Goal: Information Seeking & Learning: Learn about a topic

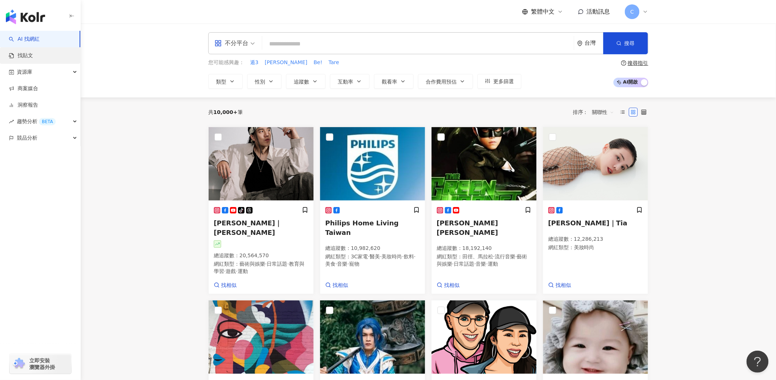
click at [33, 56] on link "找貼文" at bounding box center [21, 55] width 24 height 7
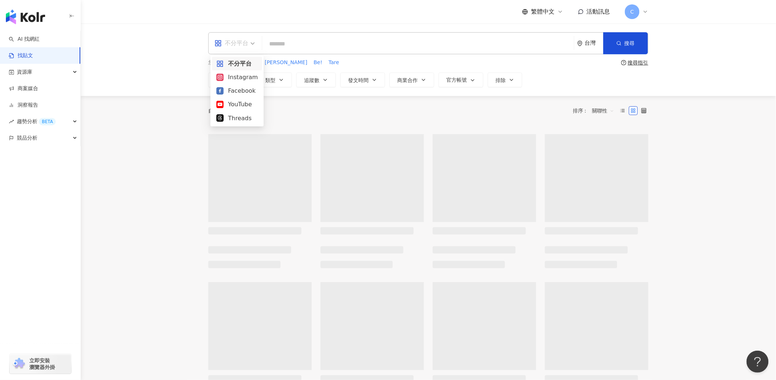
click at [224, 46] on div "不分平台" at bounding box center [231, 43] width 34 height 12
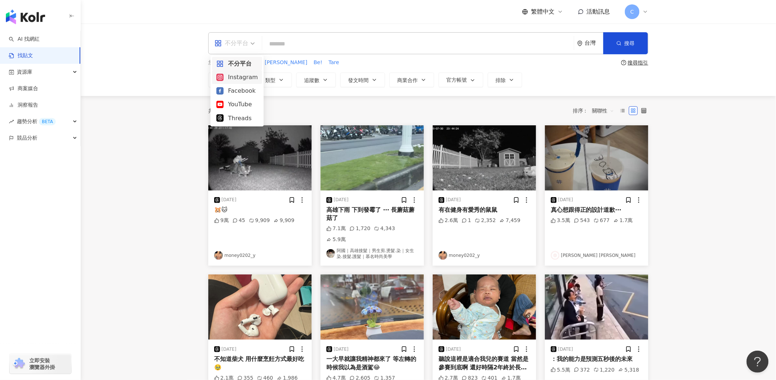
click at [247, 78] on div "Instagram" at bounding box center [236, 77] width 41 height 9
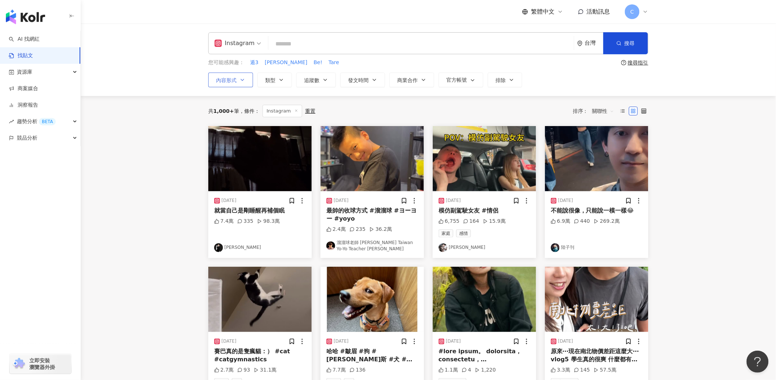
click at [244, 78] on icon "button" at bounding box center [242, 80] width 6 height 6
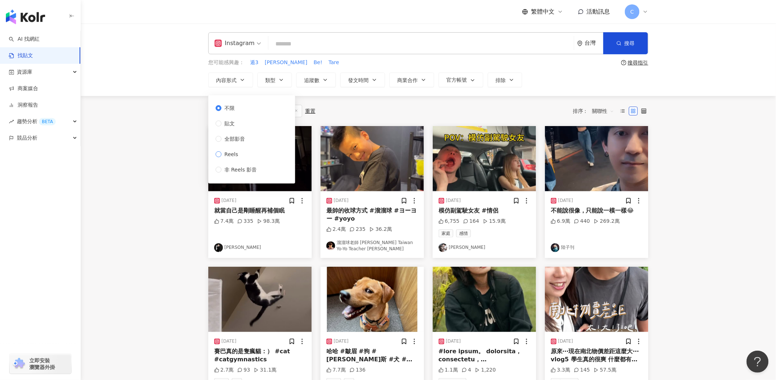
click at [248, 151] on label "Reels" at bounding box center [237, 154] width 44 height 8
click at [274, 75] on button "類型" at bounding box center [274, 80] width 34 height 15
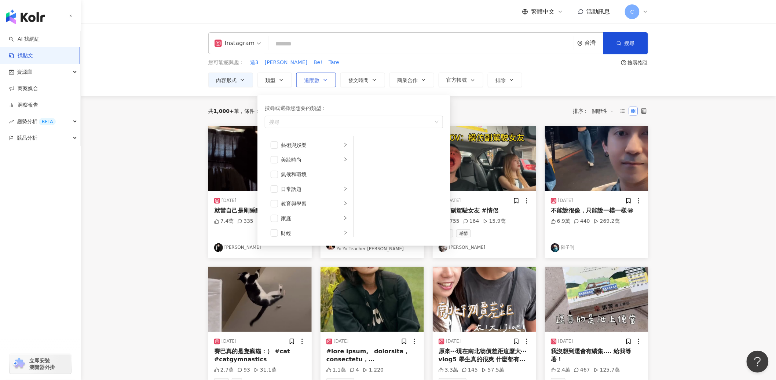
click at [328, 81] on icon "button" at bounding box center [325, 80] width 6 height 6
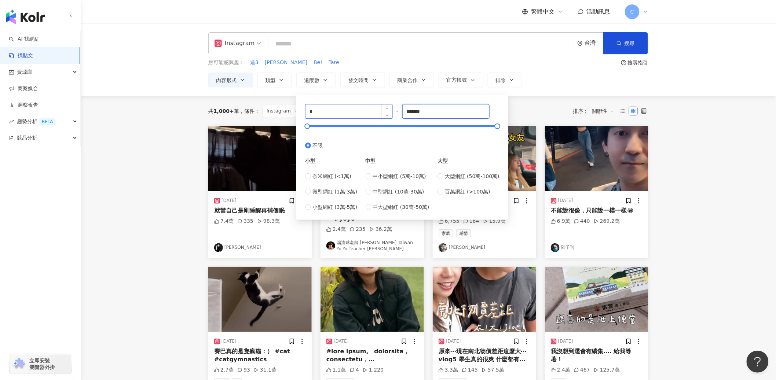
drag, startPoint x: 439, startPoint y: 110, endPoint x: 388, endPoint y: 107, distance: 51.7
click at [388, 107] on div "* - ******* 不限 小型 奈米網紅 (<1萬) 微型網紅 (1萬-3萬) 小型網紅 (3萬-5萬) 中型 中小型網紅 (5萬-10萬) 中型網紅 (…" at bounding box center [402, 157] width 194 height 107
drag, startPoint x: 361, startPoint y: 108, endPoint x: 270, endPoint y: 109, distance: 91.3
click at [270, 109] on main "Instagram 台灣 搜尋 您可能感興趣： 遁3 朱紫 Be! Tare 搜尋指引 內容形式 類型 追蹤數 發文時間 商業合作 官方帳號 排除 不限 貼文…" at bounding box center [428, 319] width 695 height 592
type input "*"
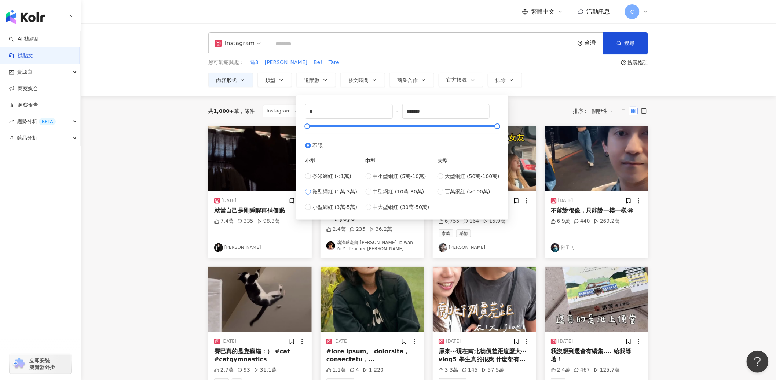
click at [312, 191] on label "微型網紅 (1萬-3萬)" at bounding box center [331, 192] width 52 height 8
type input "*****"
click at [310, 78] on span "追蹤數" at bounding box center [311, 80] width 15 height 6
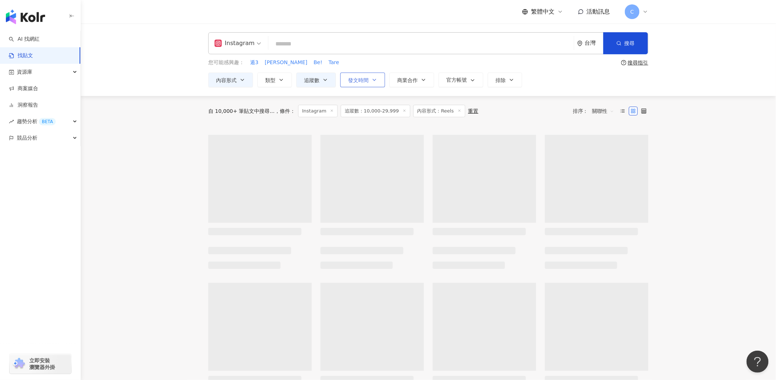
click at [372, 77] on icon "button" at bounding box center [374, 80] width 6 height 6
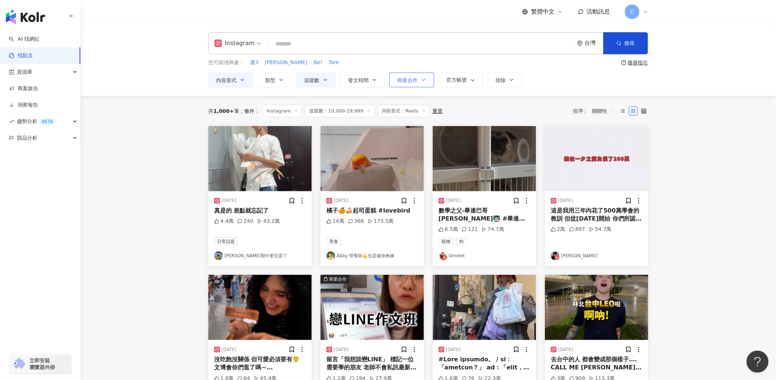
click at [418, 81] on button "商業合作" at bounding box center [411, 80] width 45 height 15
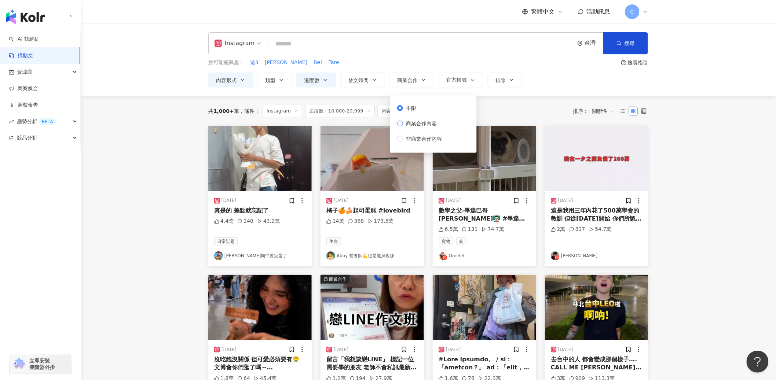
click at [433, 122] on span "商業合作內容" at bounding box center [421, 123] width 37 height 8
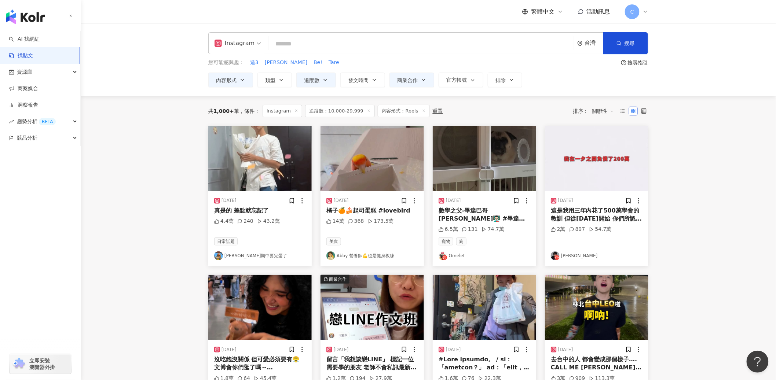
click at [367, 42] on input "search" at bounding box center [420, 44] width 299 height 16
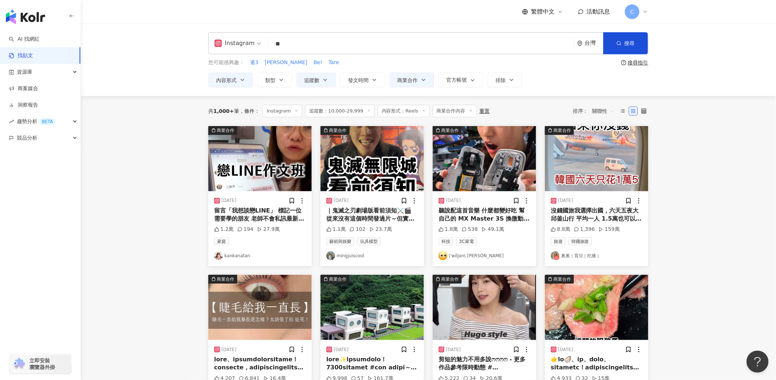
type input "*"
type input "**"
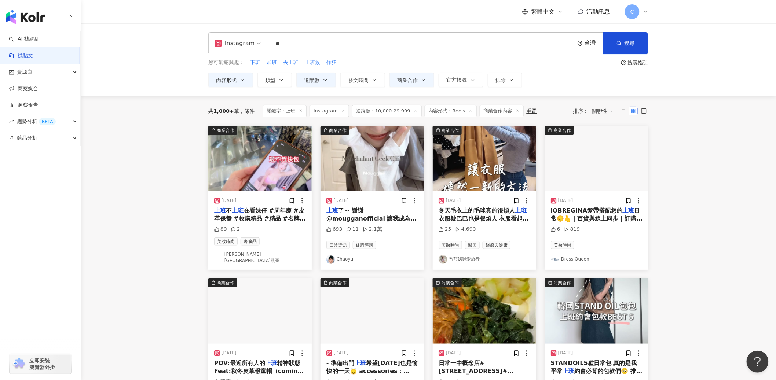
click at [346, 218] on span "了～ 謝謝 @mougganofficial 讓我成為一日高階主管 💼 （然後" at bounding box center [371, 218] width 90 height 23
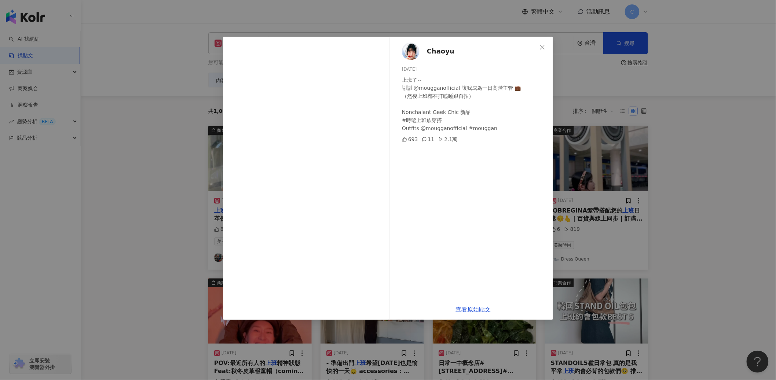
click at [608, 191] on div "Chaoyu 2024/10/16 上班了～ 謝謝 @mougganofficial 讓我成為一日高階主管 💼 （然後上班都在打瞌睡跟自拍） Nonchala…" at bounding box center [388, 190] width 776 height 380
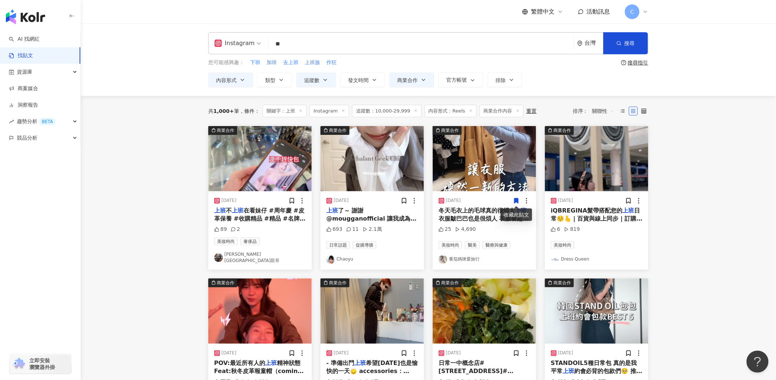
scroll to position [135, 0]
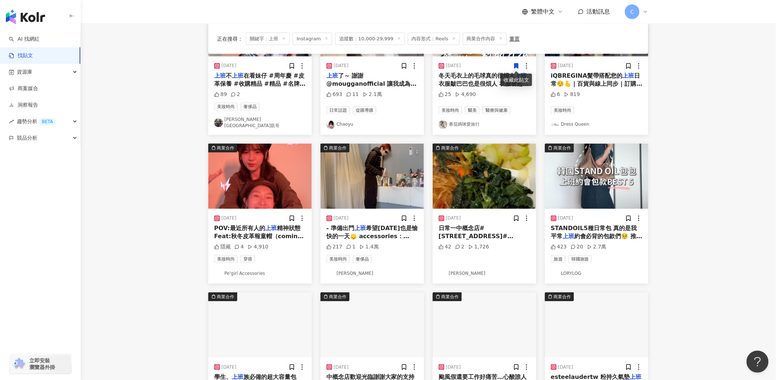
click at [353, 153] on img at bounding box center [371, 176] width 103 height 65
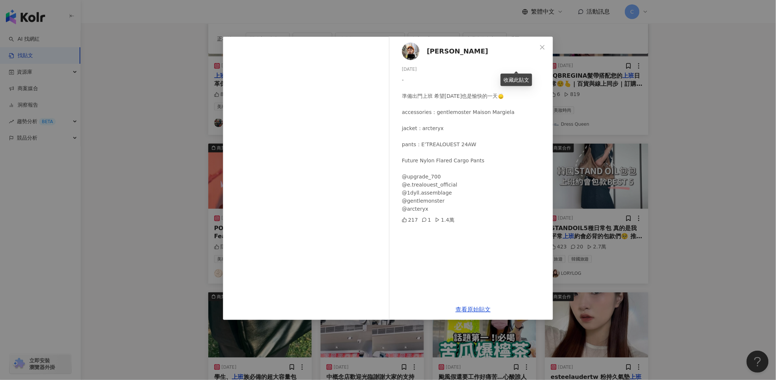
click at [434, 51] on span "Zhou" at bounding box center [457, 51] width 61 height 10
click at [487, 229] on div "Zhou 2024/11/19 - 準備出門上班 希望今天也是愉快的一天🙂‍↕️ accessories：gentlemoster Maison Margie…" at bounding box center [473, 168] width 160 height 262
click at [520, 172] on div "- 準備出門上班 希望今天也是愉快的一天🙂‍↕️ accessories：gentlemoster Maison Margiela jacket：arcter…" at bounding box center [474, 144] width 145 height 137
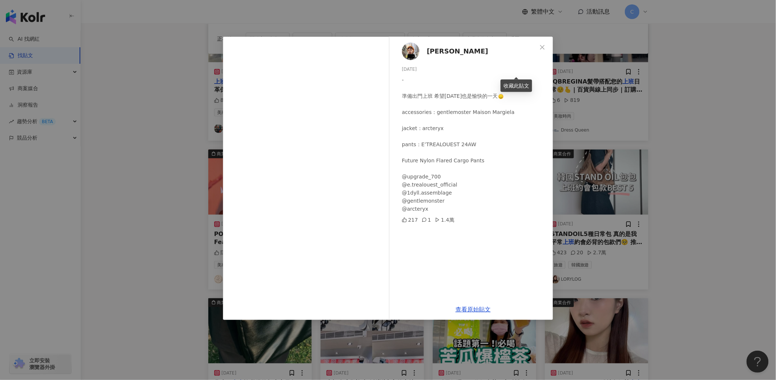
scroll to position [131, 0]
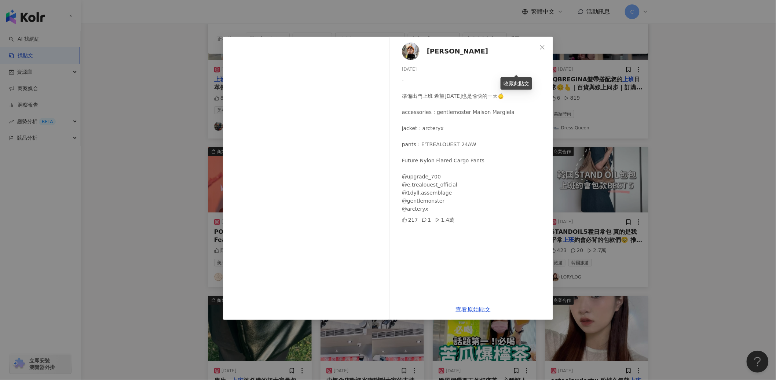
click at [650, 136] on div "Zhou 2024/11/19 - 準備出門上班 希望今天也是愉快的一天🙂‍↕️ accessories：gentlemoster Maison Margie…" at bounding box center [388, 190] width 776 height 380
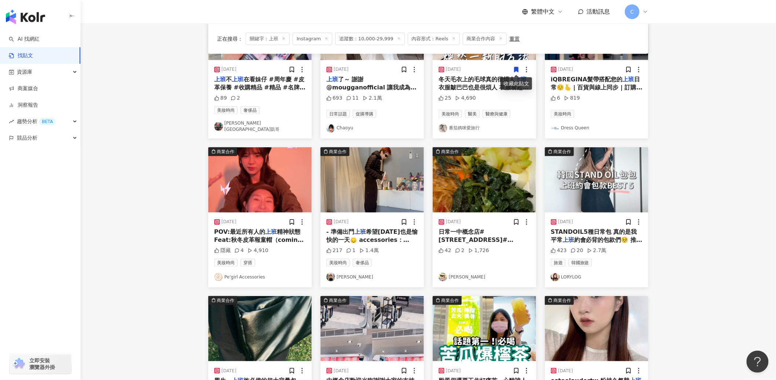
click at [274, 231] on mark "上班" at bounding box center [271, 231] width 12 height 7
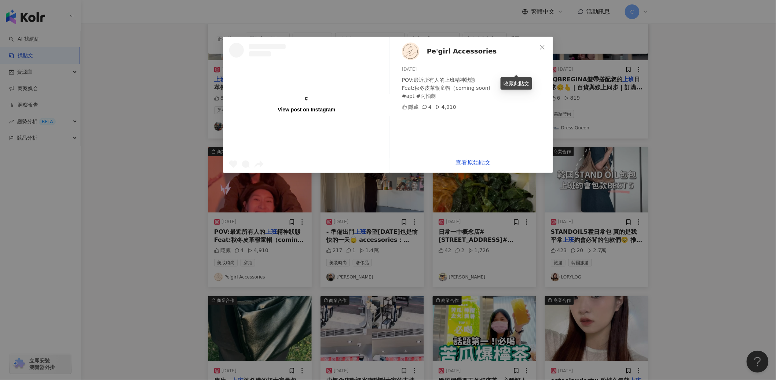
click at [410, 233] on div "View post on Instagram Pe'girl Accessories 2024/10/26 POV:最近所有人的上班精神狀態 Feat:秋冬皮…" at bounding box center [388, 190] width 776 height 380
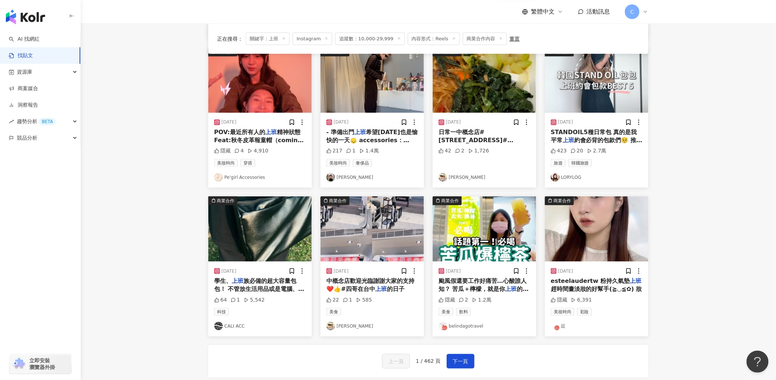
scroll to position [258, 0]
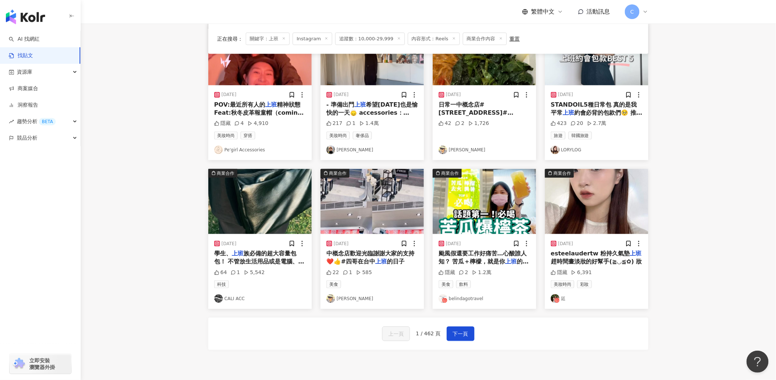
click at [274, 250] on span "族必備的超大容量包包！ 不管放生活用品或是電腦、平板都能塞得下！ 而且還很方便攜帶！" at bounding box center [259, 266] width 90 height 32
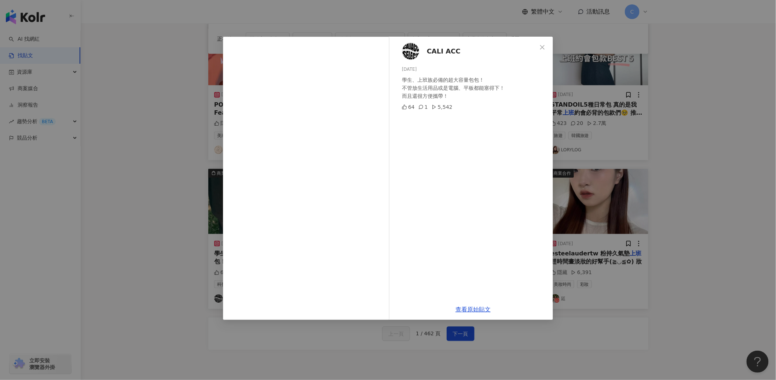
click at [393, 252] on div "CALI ACC 2024/12/5 學生、上班族必備的超大容量包包！ 不管放生活用品或是電腦、平板都能塞得下！ 而且還很方便攜帶！ 64 1 5,542 查…" at bounding box center [388, 190] width 776 height 380
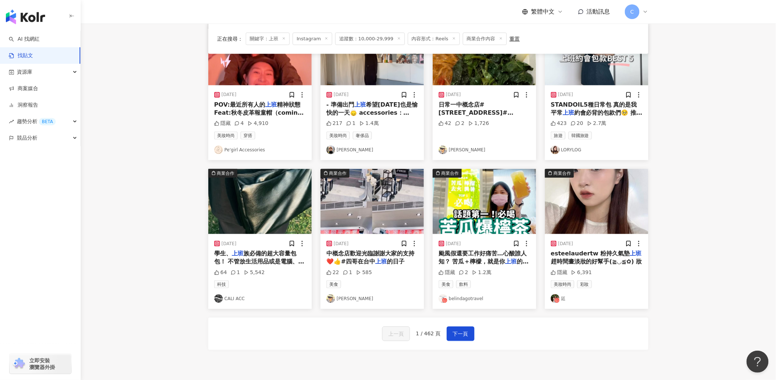
click at [581, 250] on span "esteelaudertw 粉持久氣墊" at bounding box center [589, 253] width 79 height 7
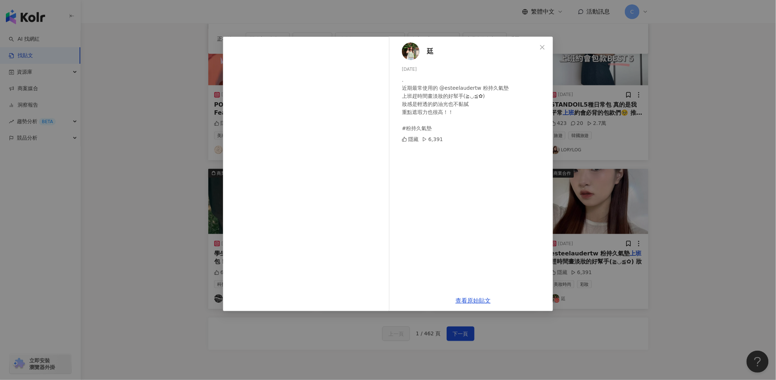
click at [645, 183] on div "廷 2024/10/6 . 近期最常使用的 @esteelaudertw 粉持久氣墊 上班趕時間畫淡妝的好幫手(≧◡≦✿) 妝感是輕透的奶油光也不黏膩 重點遮…" at bounding box center [388, 190] width 776 height 380
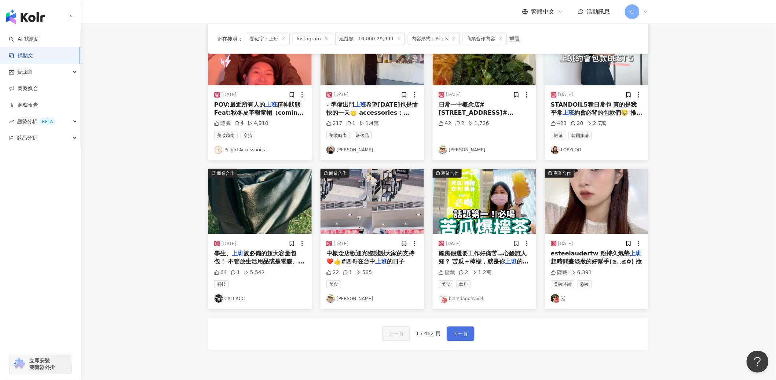
click at [453, 331] on span "下一頁" at bounding box center [460, 334] width 15 height 9
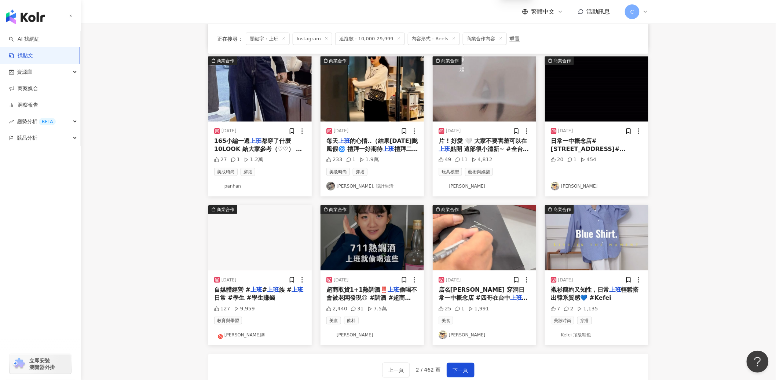
scroll to position [324, 0]
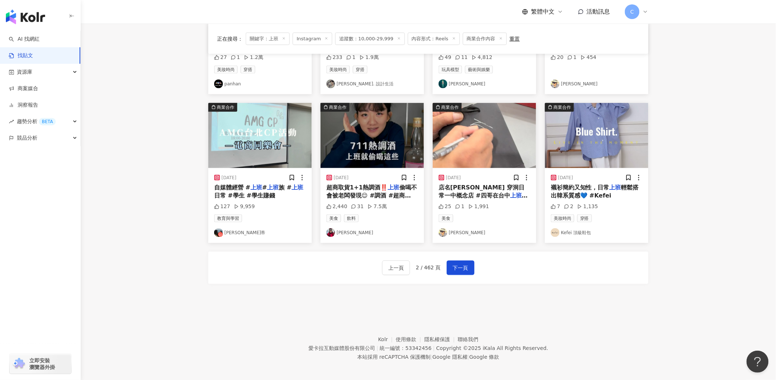
click at [381, 185] on span "超商取貨1+1熱調酒‼️" at bounding box center [357, 187] width 62 height 7
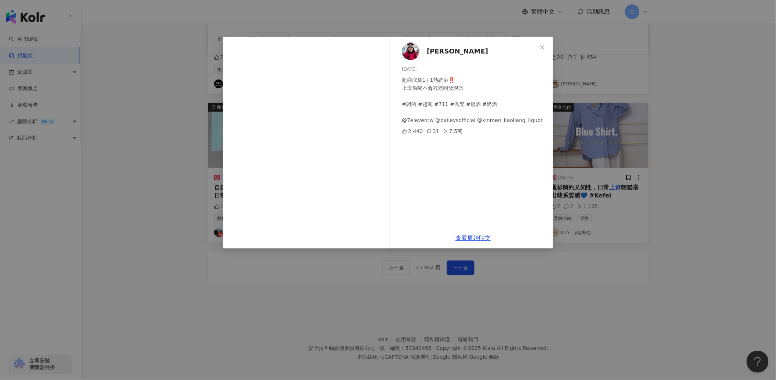
click at [433, 50] on span "Karen Hsiao" at bounding box center [457, 51] width 61 height 10
click at [545, 49] on icon "close" at bounding box center [542, 47] width 6 height 6
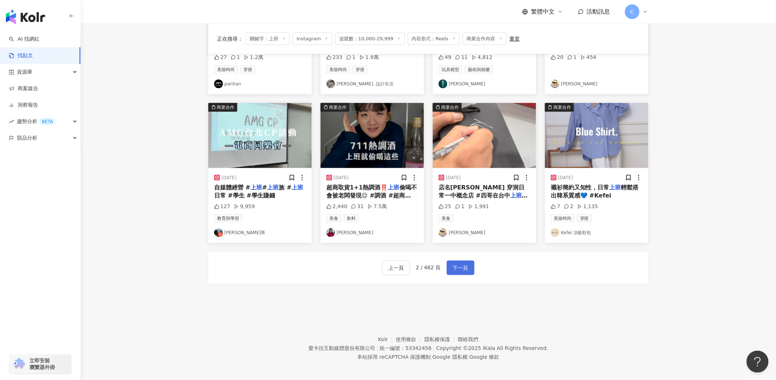
click at [450, 269] on button "下一頁" at bounding box center [460, 268] width 28 height 15
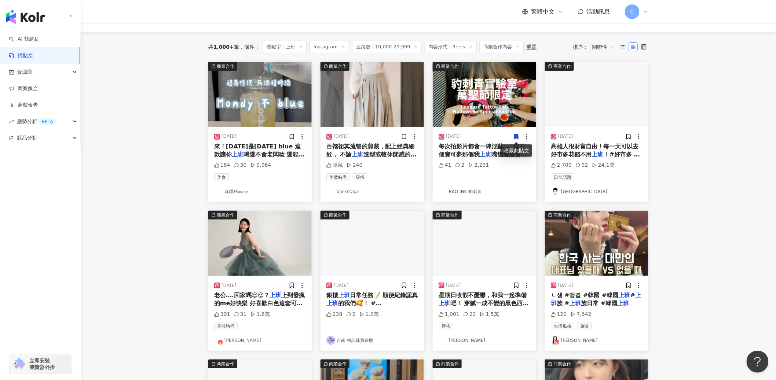
scroll to position [66, 0]
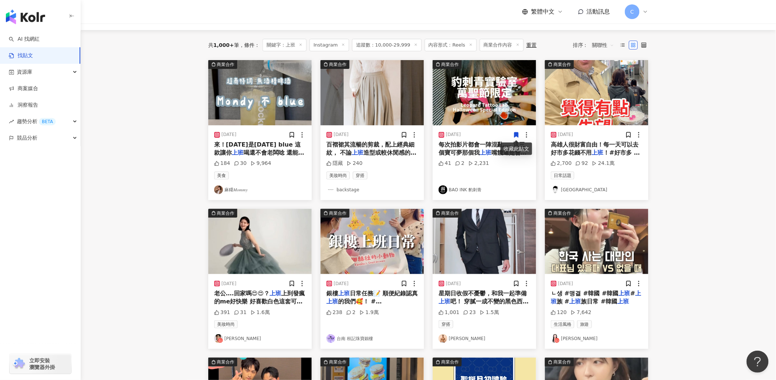
click at [243, 156] on span "喝還不會老闆唸 還能緩解你blue心情的「無酒精啤酒」 調完試喝 真的是89像了！ ✨樂扣二代現正開團中 想要" at bounding box center [259, 165] width 90 height 32
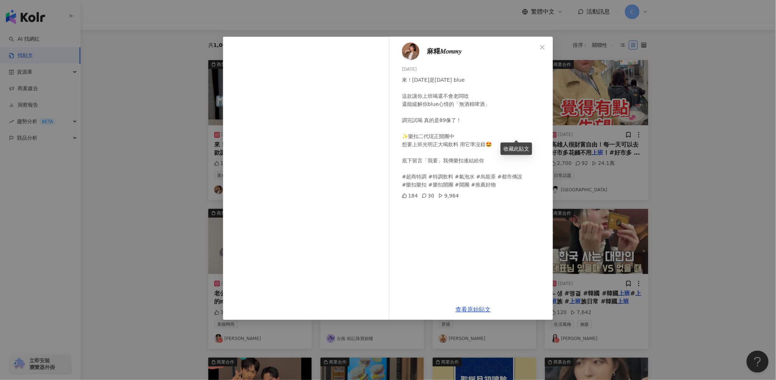
click at [438, 53] on span "麻糬𝑀𝑜𝑚𝑚𝑦" at bounding box center [444, 51] width 34 height 10
click at [546, 52] on button "Close" at bounding box center [542, 47] width 15 height 15
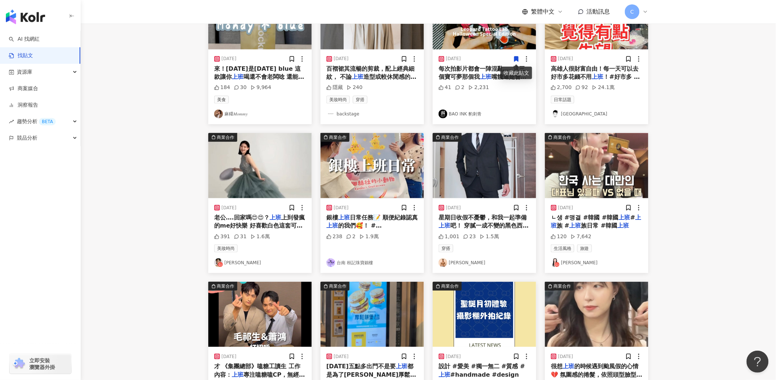
scroll to position [324, 0]
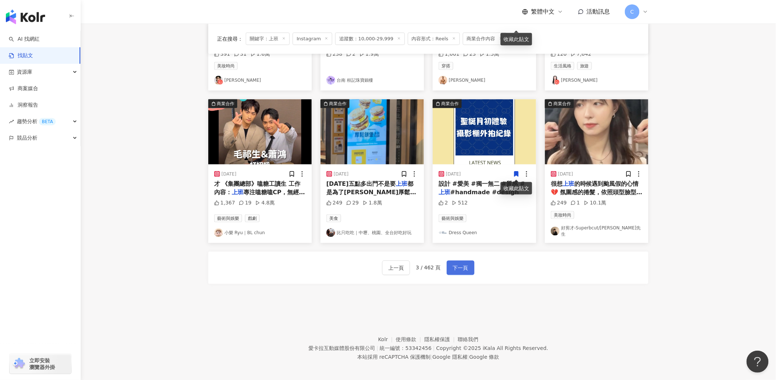
click at [454, 264] on span "下一頁" at bounding box center [460, 268] width 15 height 9
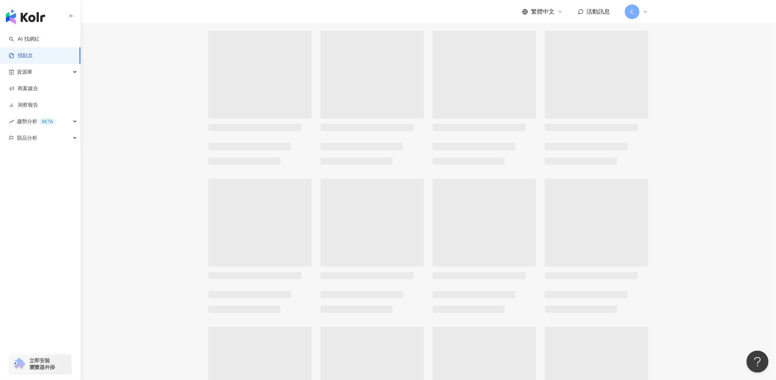
scroll to position [0, 0]
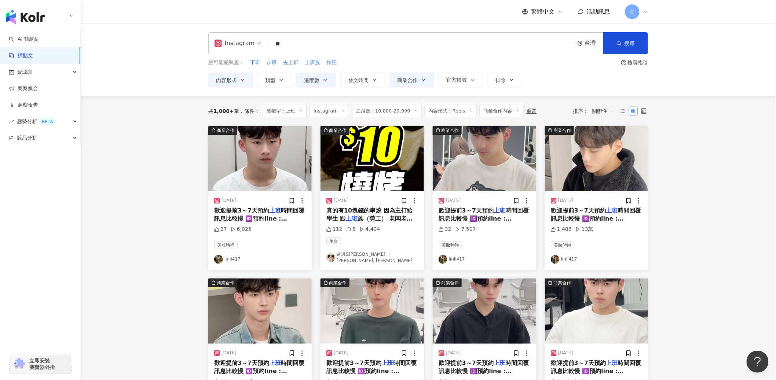
click at [366, 255] on link "邊邊&[PERSON_NAME] ｜ [PERSON_NAME], [PERSON_NAME]" at bounding box center [372, 257] width 92 height 12
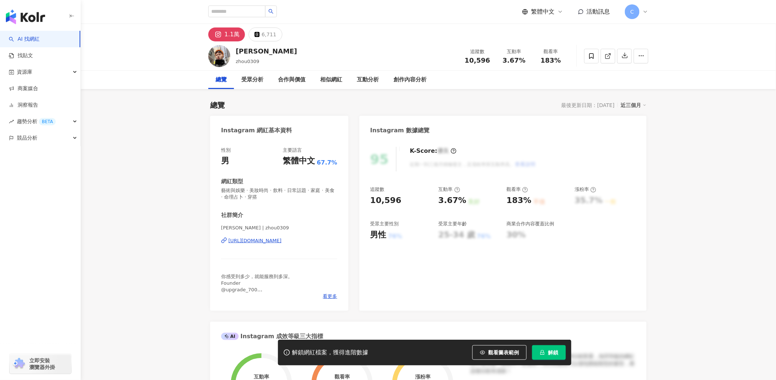
click at [489, 63] on div "10,596" at bounding box center [477, 60] width 28 height 7
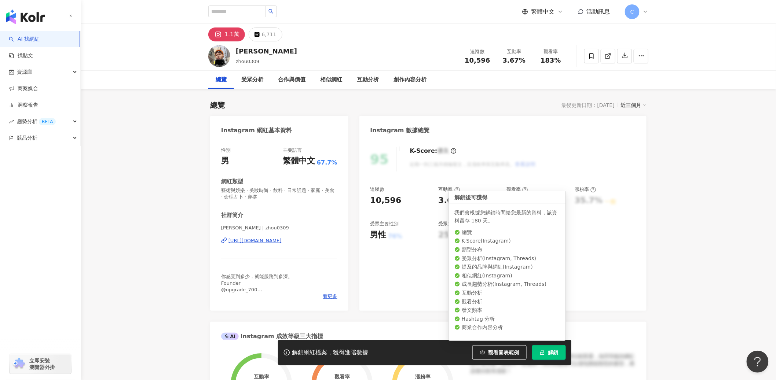
click at [563, 351] on button "解鎖" at bounding box center [549, 352] width 34 height 15
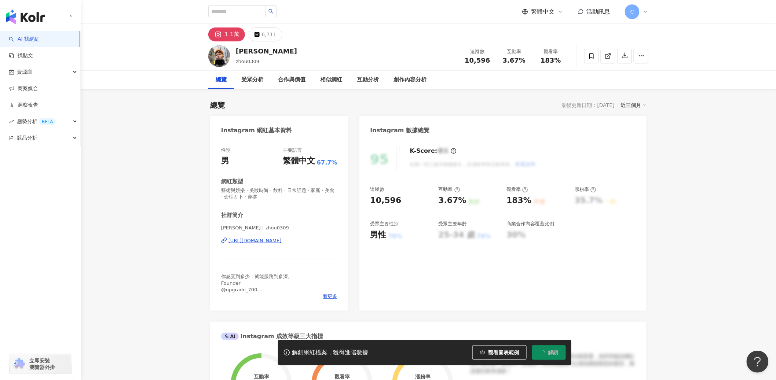
click at [281, 242] on div "https://www.instagram.com/zhou0309/" at bounding box center [254, 240] width 53 height 7
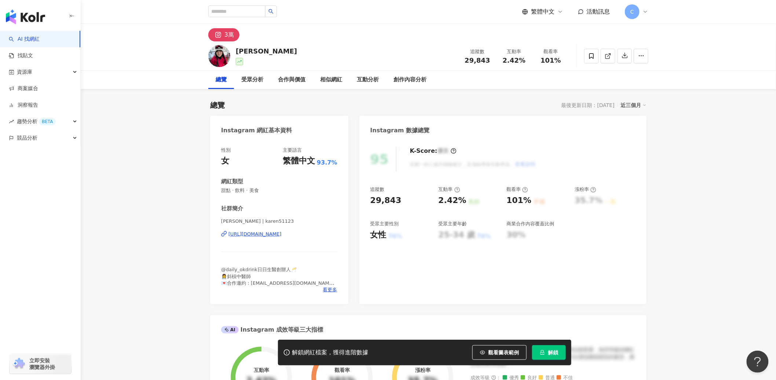
click at [281, 236] on div "https://www.instagram.com/karen51123/" at bounding box center [254, 234] width 53 height 7
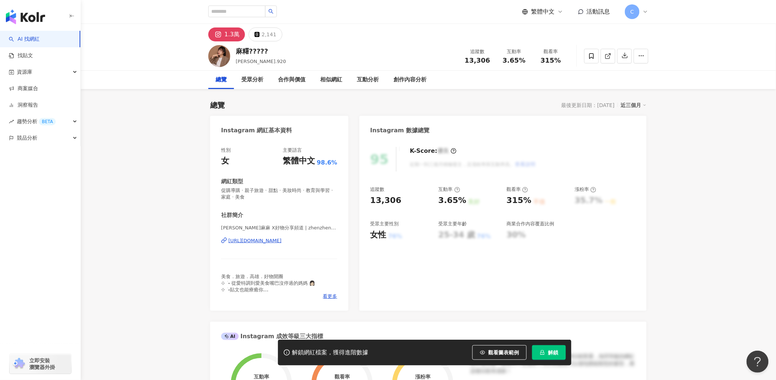
click at [281, 240] on div "https://www.instagram.com/zhenzhen_920/" at bounding box center [254, 240] width 53 height 7
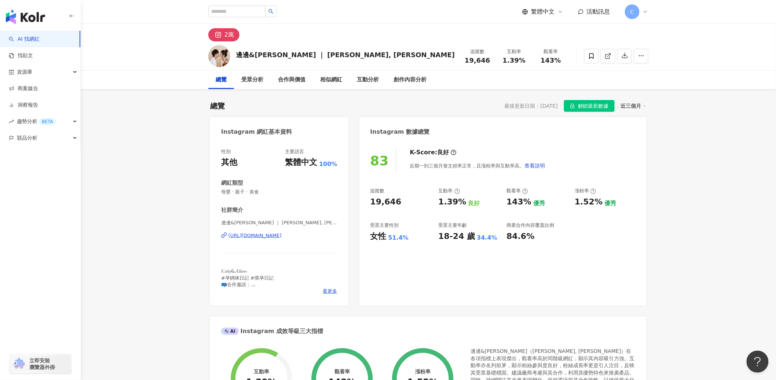
click at [281, 235] on div "[URL][DOMAIN_NAME]" at bounding box center [254, 235] width 53 height 7
